Goal: Complete application form: Complete application form

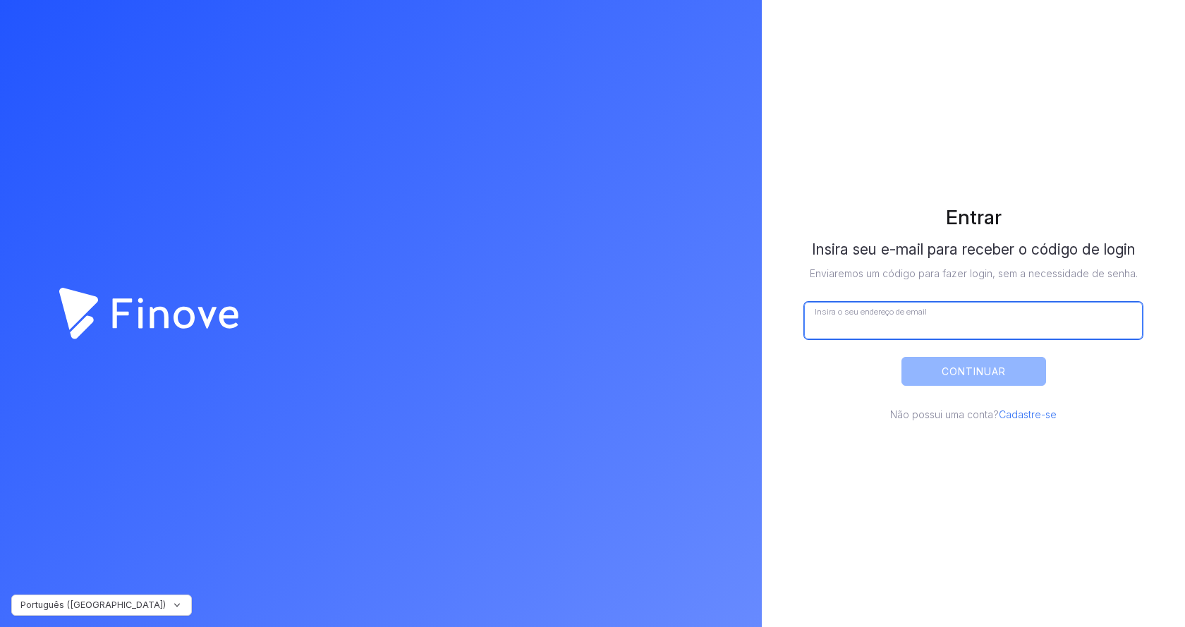
click at [875, 313] on input "Insira o seu endereço de email" at bounding box center [973, 320] width 339 height 37
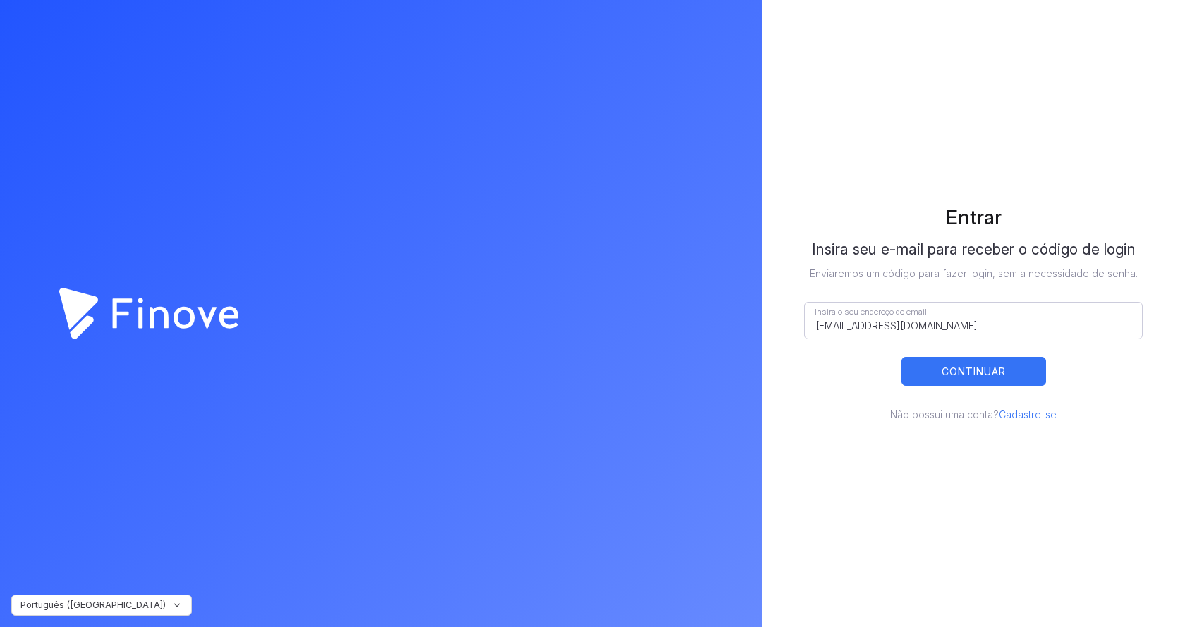
click at [963, 380] on button "CONTINUAR" at bounding box center [973, 371] width 145 height 29
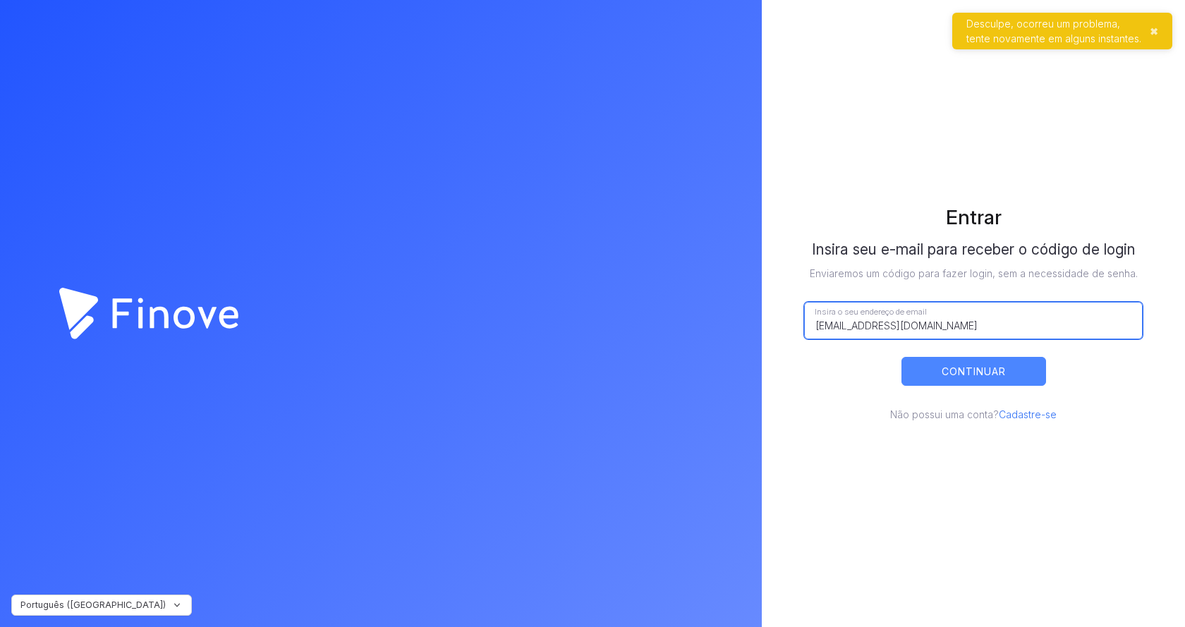
click at [971, 325] on input "[EMAIL_ADDRESS][DOMAIN_NAME]" at bounding box center [973, 320] width 339 height 37
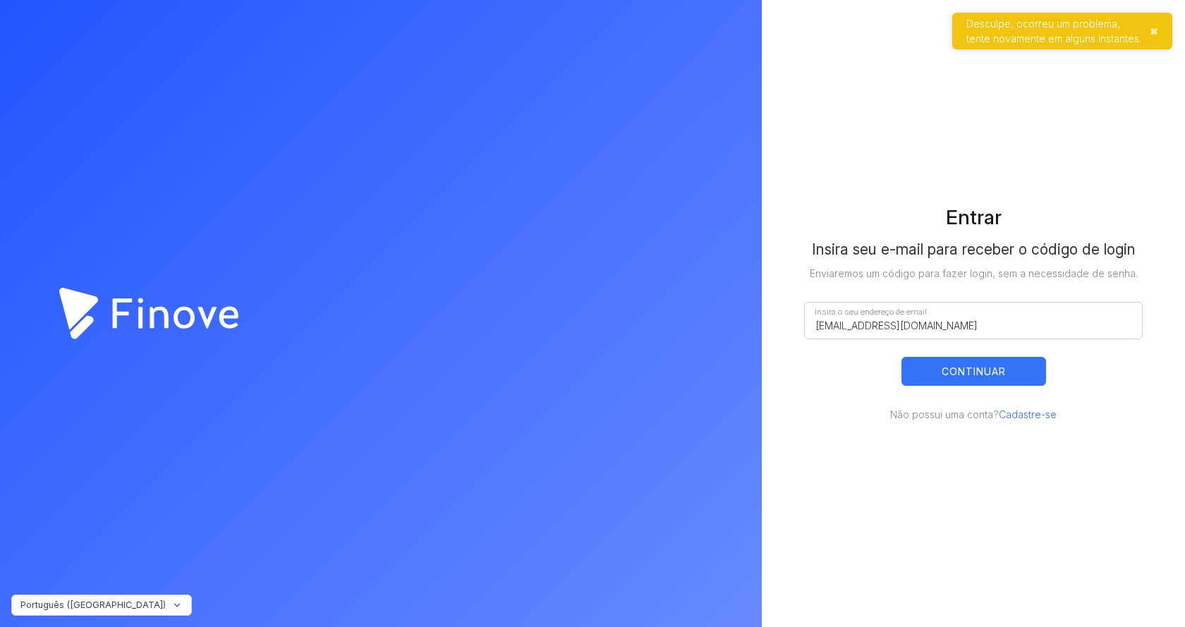
click at [978, 378] on button "CONTINUAR" at bounding box center [973, 371] width 145 height 29
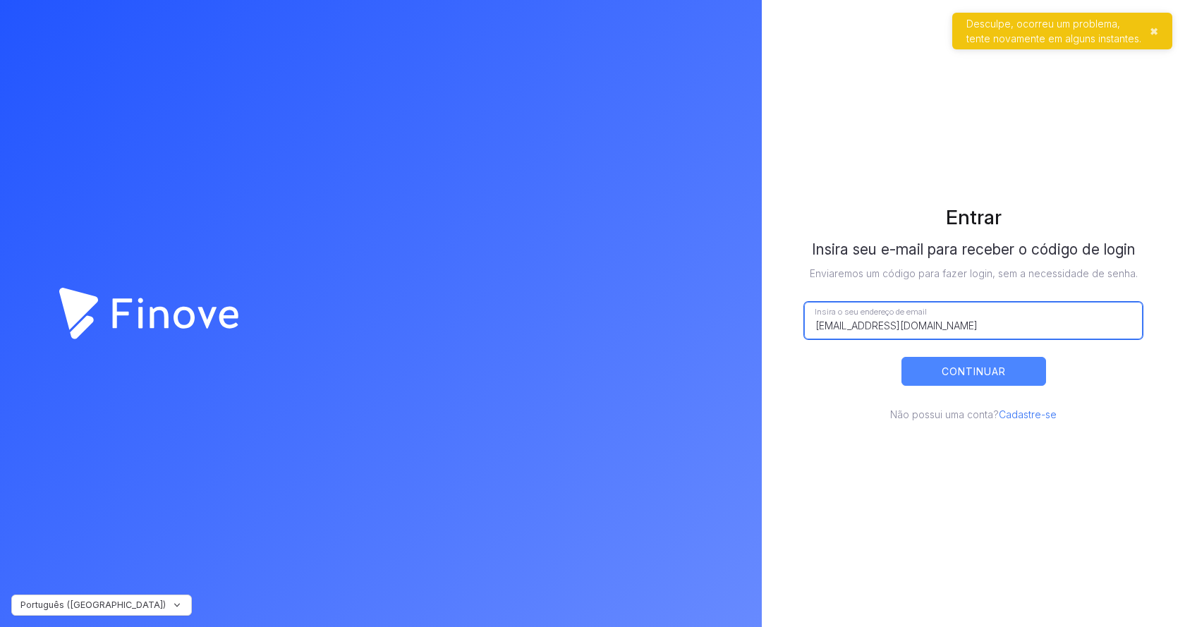
click at [939, 332] on input "[EMAIL_ADDRESS][DOMAIN_NAME]" at bounding box center [973, 320] width 339 height 37
click at [1153, 32] on button "✖︎" at bounding box center [1154, 31] width 8 height 15
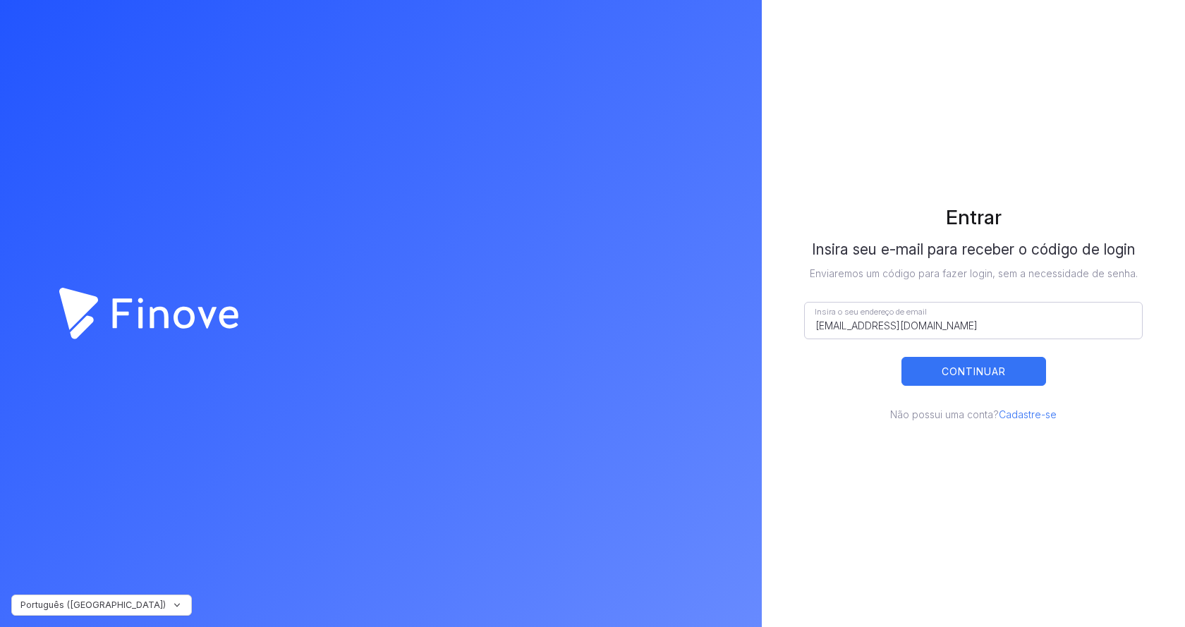
click at [966, 374] on button "CONTINUAR" at bounding box center [973, 371] width 145 height 29
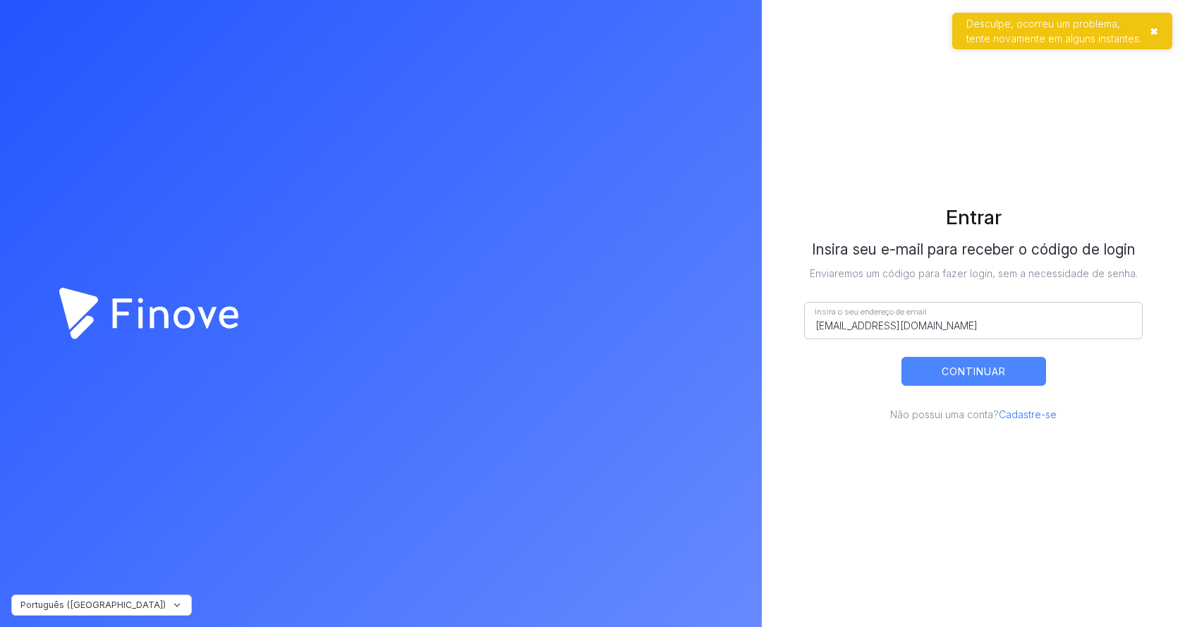
click at [1154, 30] on button "✖︎" at bounding box center [1154, 31] width 8 height 15
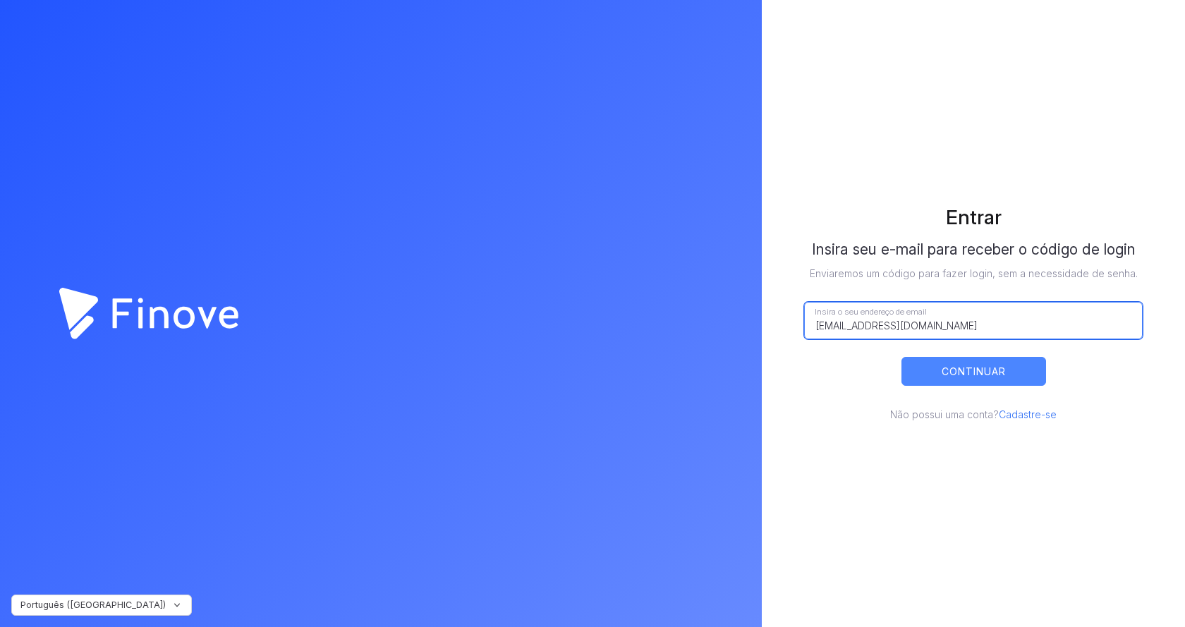
drag, startPoint x: 966, startPoint y: 329, endPoint x: 601, endPoint y: 315, distance: 365.6
click at [601, 315] on div "Português (Brasil) Finove_Logo_Solid Created with Sketch. Entrar Insira seu e-m…" at bounding box center [592, 313] width 1185 height 627
type input "aemartins.adm@gmail.com"
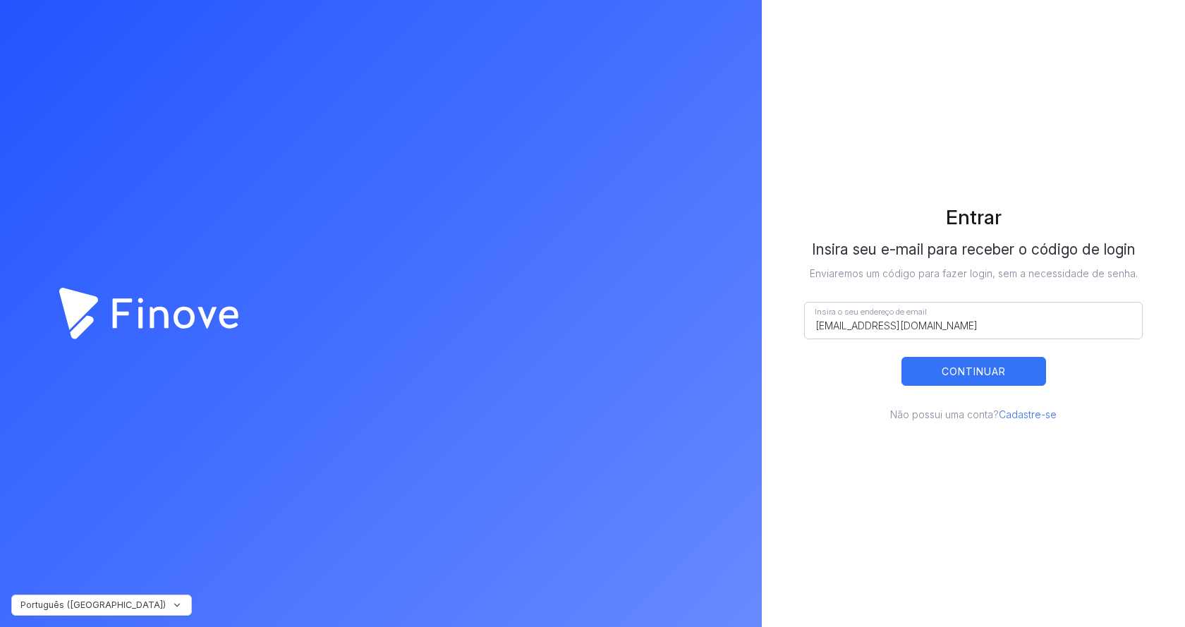
click at [985, 378] on button "CONTINUAR" at bounding box center [973, 371] width 145 height 29
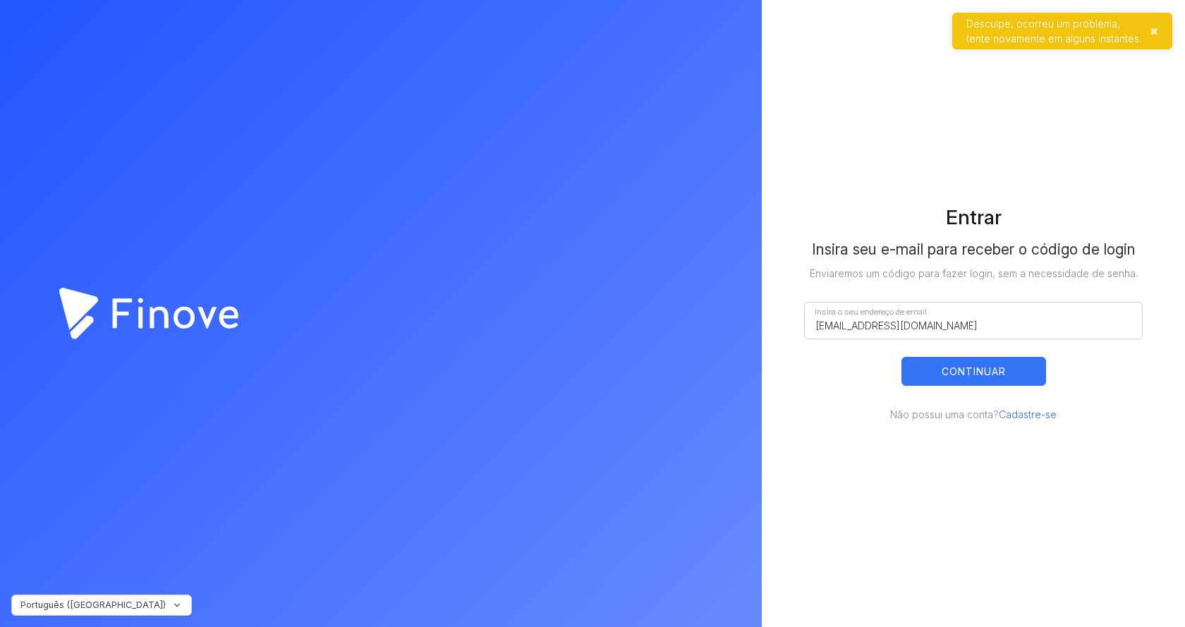
click at [978, 375] on button "CONTINUAR" at bounding box center [973, 371] width 145 height 29
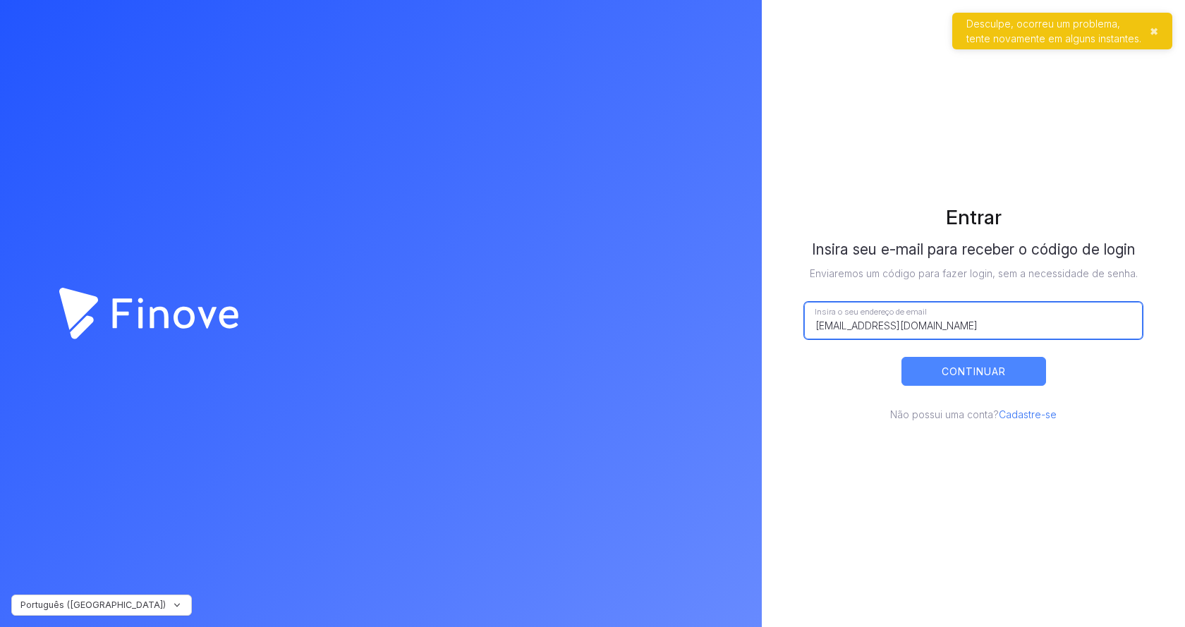
click at [964, 324] on input "aemartins.adm@gmail.com" at bounding box center [973, 320] width 339 height 37
drag, startPoint x: 746, startPoint y: 295, endPoint x: 576, endPoint y: 300, distance: 170.8
click at [576, 300] on div "Português (Brasil) Finove_Logo_Solid Created with Sketch. Entrar Insira seu e-m…" at bounding box center [592, 313] width 1185 height 627
click at [1040, 410] on link "Cadastre-se" at bounding box center [1028, 414] width 58 height 12
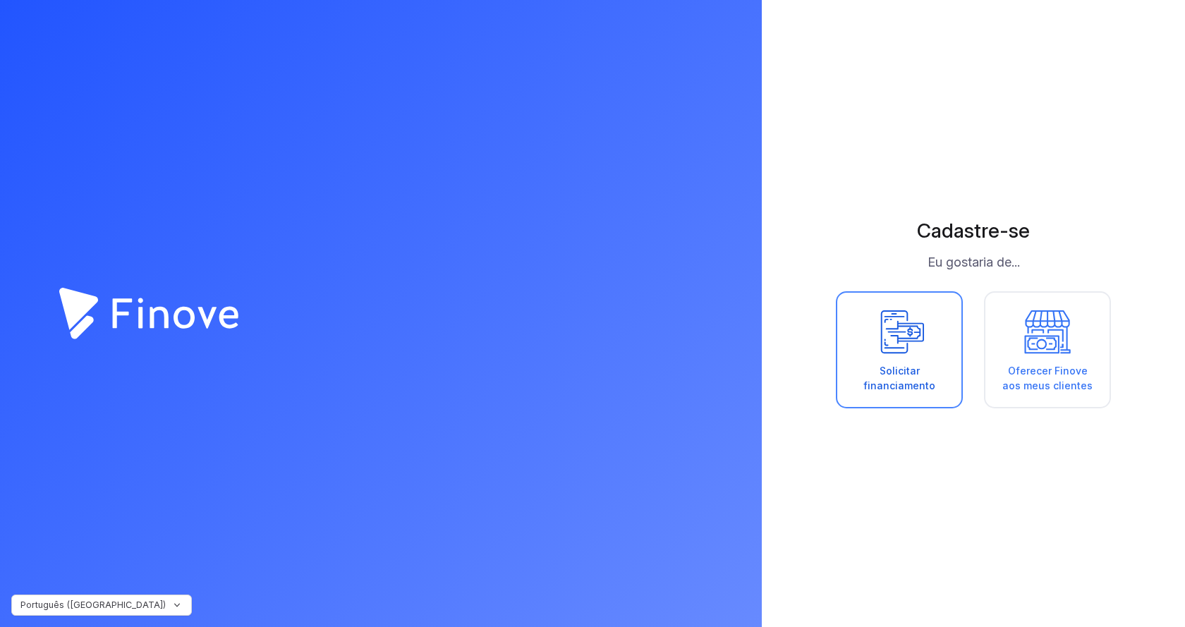
click at [898, 372] on div "Solicitar financiamento" at bounding box center [899, 378] width 96 height 30
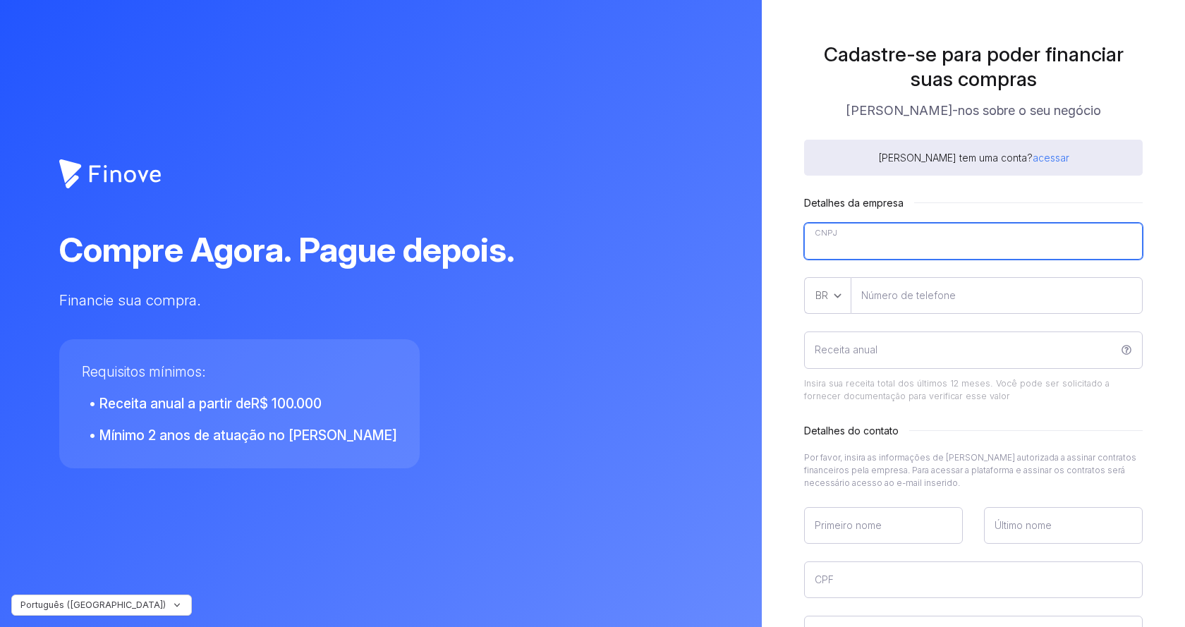
click at [875, 240] on input"] "CNPJ" at bounding box center [973, 241] width 339 height 37
type input"] "21.064.832/0001-41"
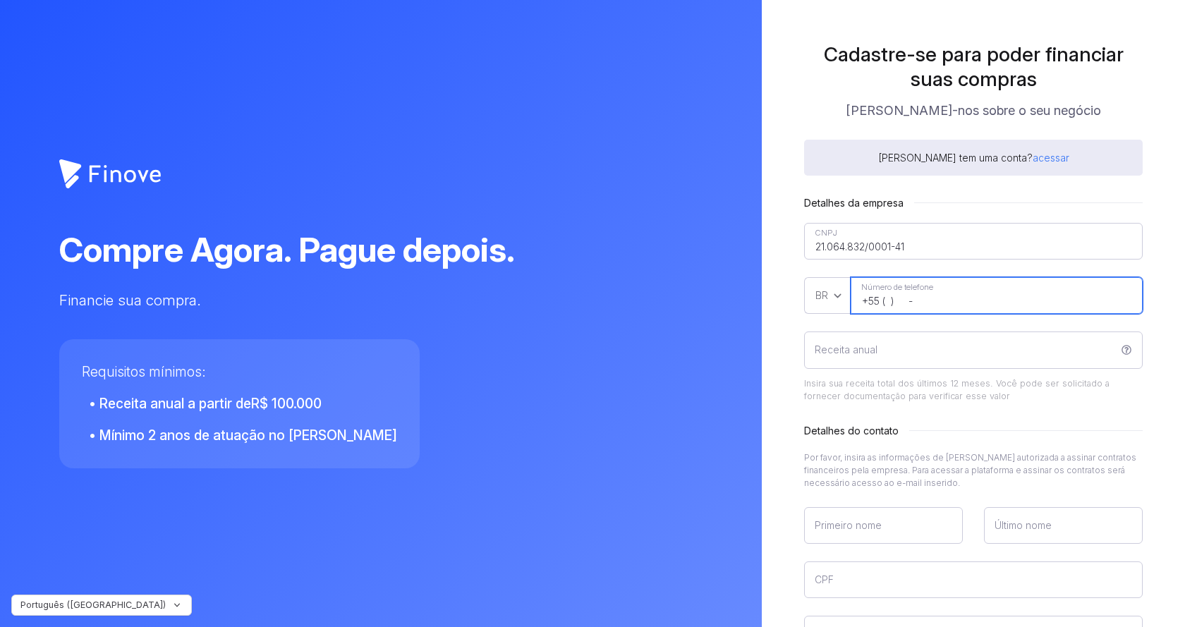
drag, startPoint x: 939, startPoint y: 296, endPoint x: 927, endPoint y: 292, distance: 12.5
click at [937, 295] on input "+55 ( ) -" at bounding box center [997, 295] width 292 height 37
type input "+55 (15) 98840-8789"
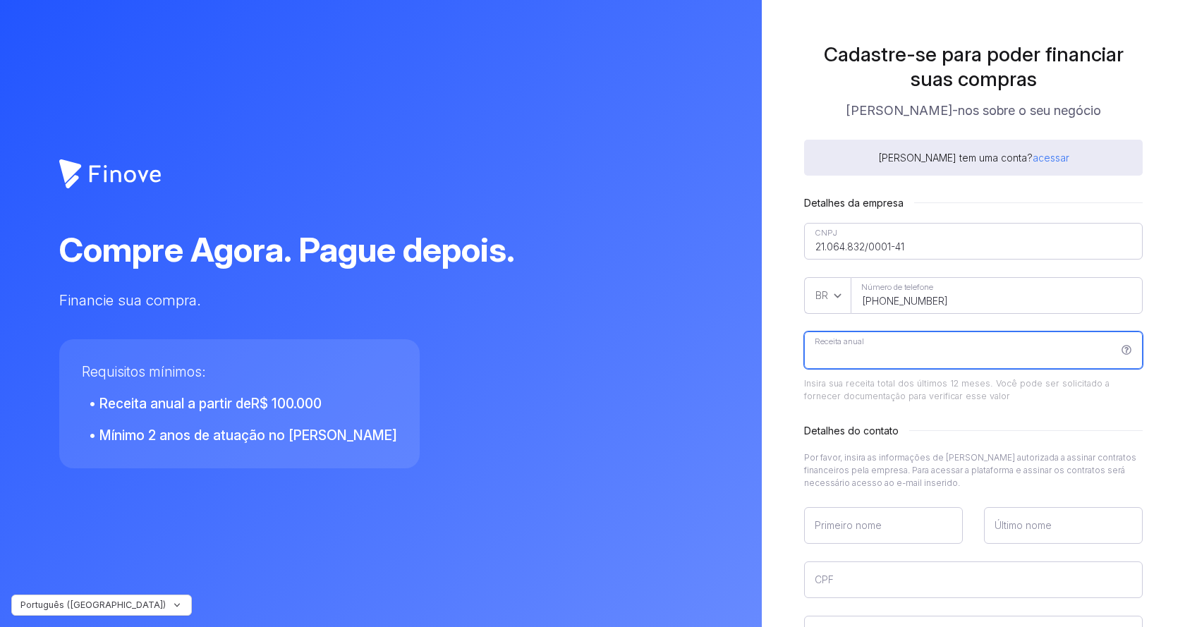
click at [891, 352] on input "Receita anual" at bounding box center [973, 349] width 339 height 37
type input "R$ 840.000,00"
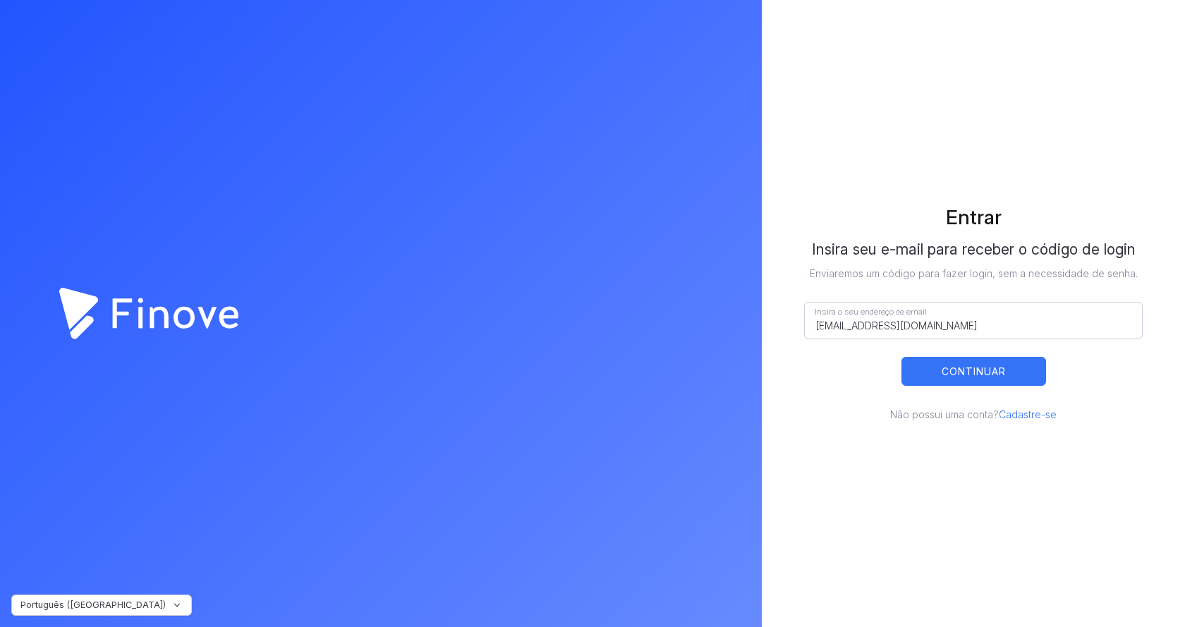
type input "[EMAIL_ADDRESS][DOMAIN_NAME]"
click at [989, 371] on button "CONTINUAR" at bounding box center [973, 371] width 145 height 29
type input "[EMAIL_ADDRESS][DOMAIN_NAME]"
click at [947, 376] on button "CONTINUAR" at bounding box center [973, 371] width 145 height 29
